Goal: Transaction & Acquisition: Purchase product/service

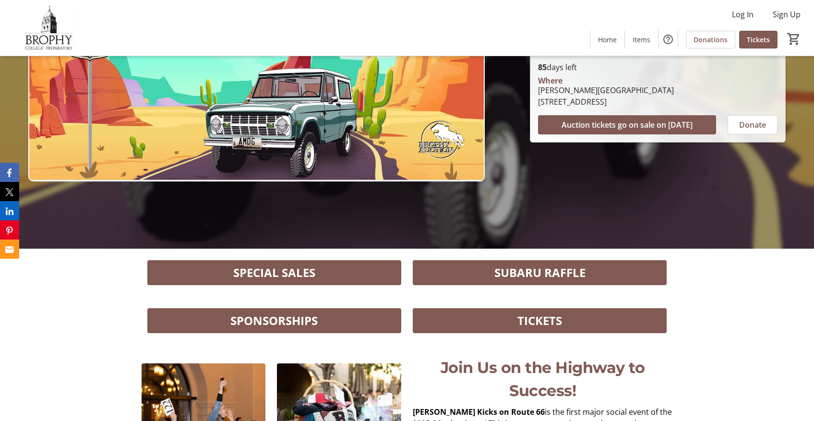
scroll to position [176, 0]
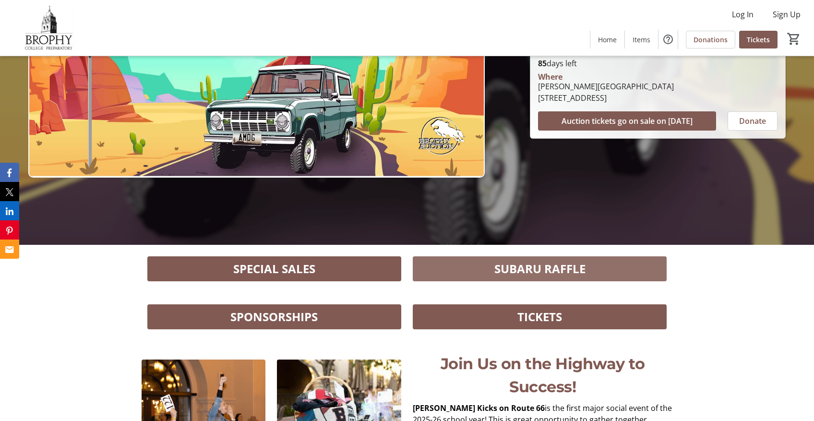
click at [578, 266] on span "SUBARU RAFFLE" at bounding box center [540, 268] width 91 height 17
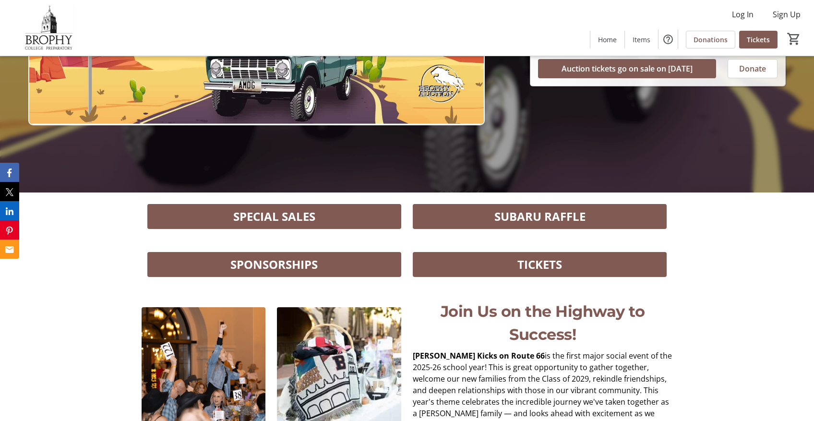
scroll to position [232, 0]
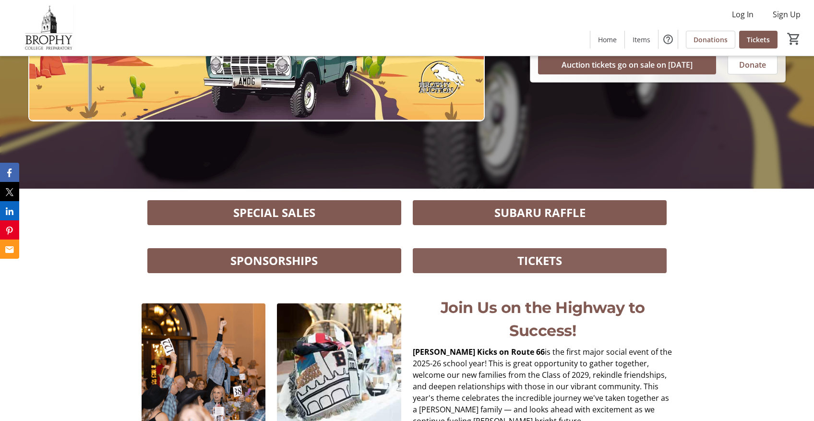
click at [515, 255] on span at bounding box center [540, 260] width 254 height 23
click at [279, 209] on span "SPECIAL SALES" at bounding box center [274, 212] width 82 height 17
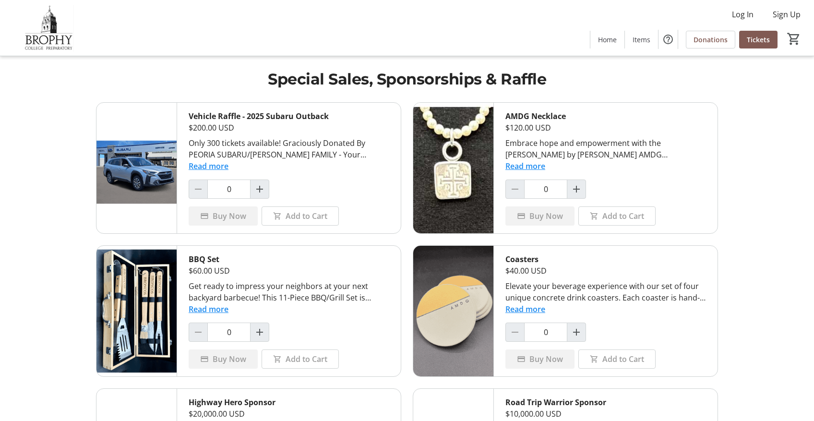
click at [207, 167] on button "Read more" at bounding box center [209, 166] width 40 height 12
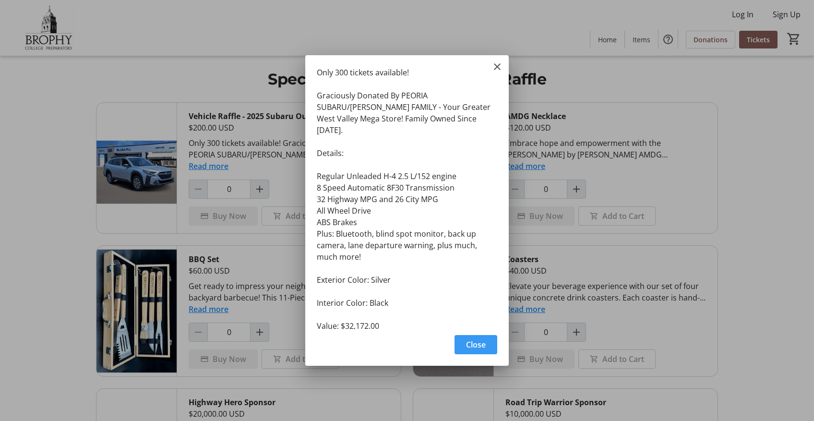
click at [471, 339] on span "Close" at bounding box center [476, 345] width 20 height 12
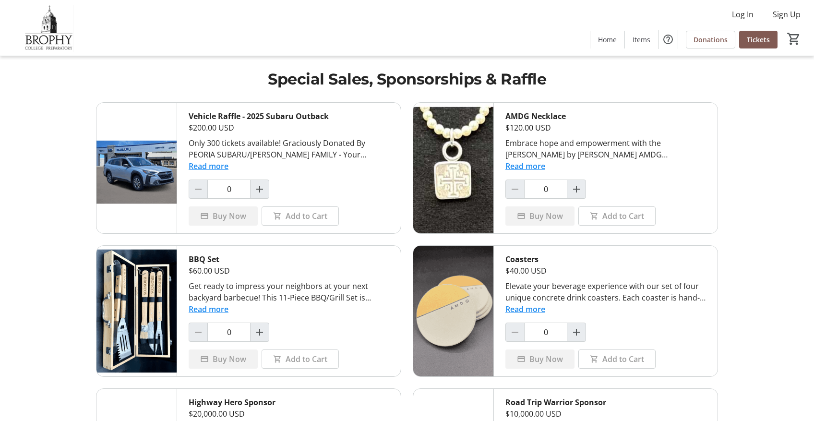
click at [215, 164] on button "Read more" at bounding box center [209, 166] width 40 height 12
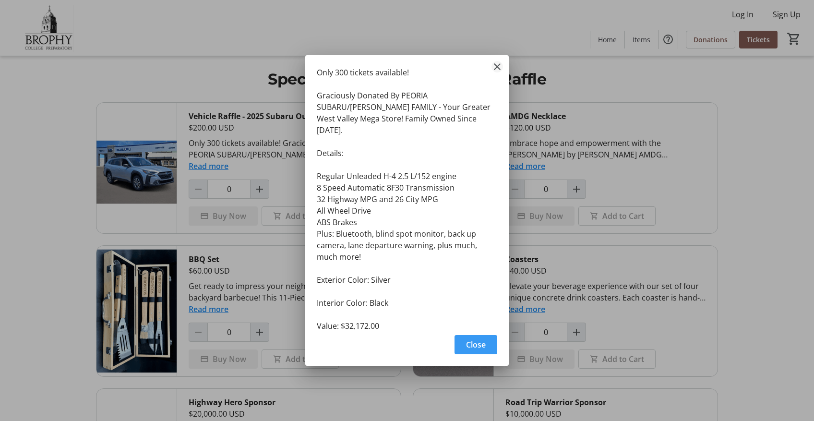
click at [500, 69] on mat-icon "Close" at bounding box center [498, 67] width 12 height 12
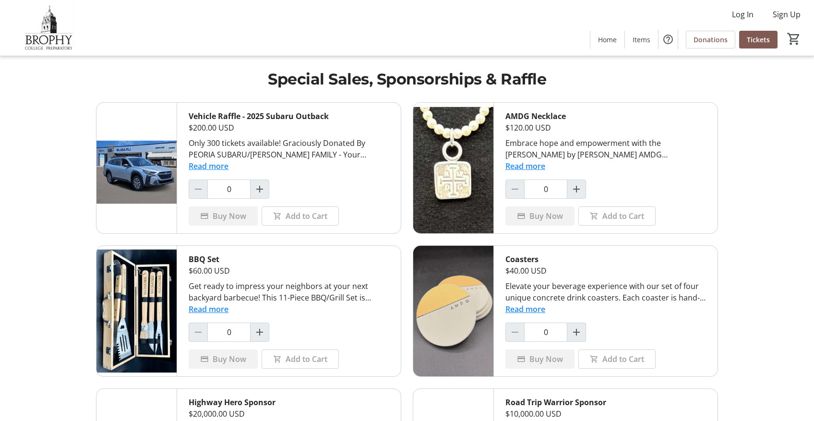
scroll to position [176, 0]
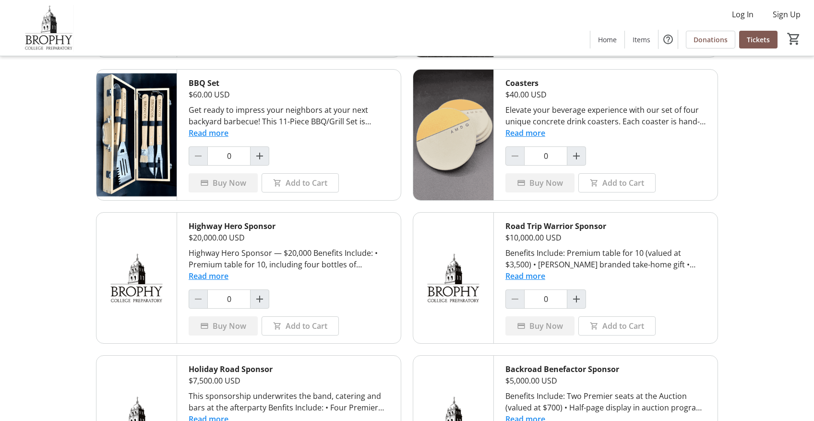
click at [209, 280] on button "Read more" at bounding box center [209, 276] width 40 height 12
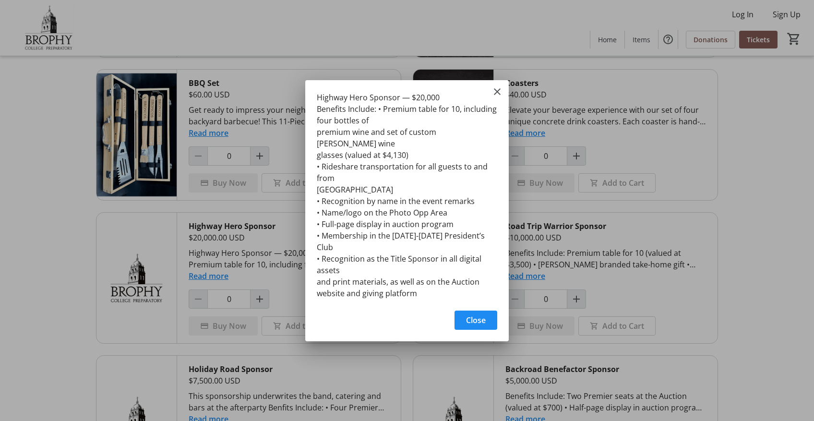
scroll to position [0, 0]
click at [497, 97] on mat-icon "Close" at bounding box center [498, 92] width 12 height 12
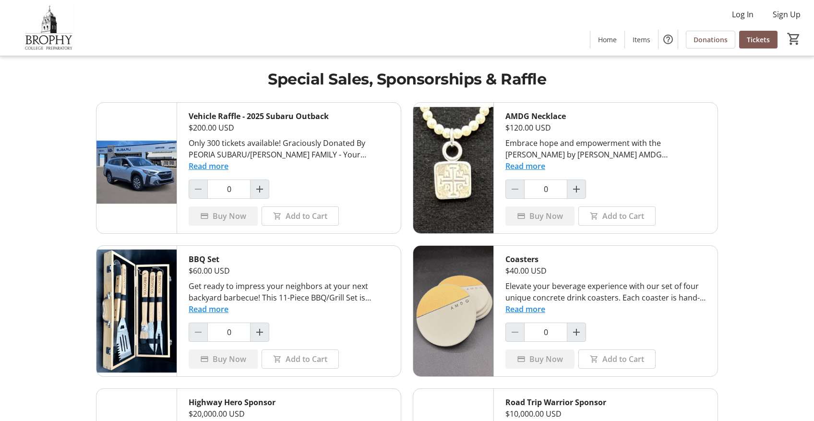
click at [117, 160] on img at bounding box center [137, 168] width 80 height 131
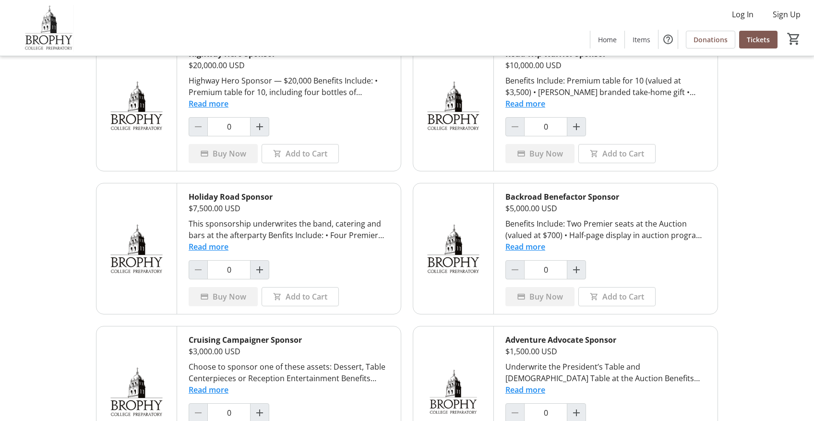
scroll to position [352, 0]
